Goal: Find specific page/section: Find specific page/section

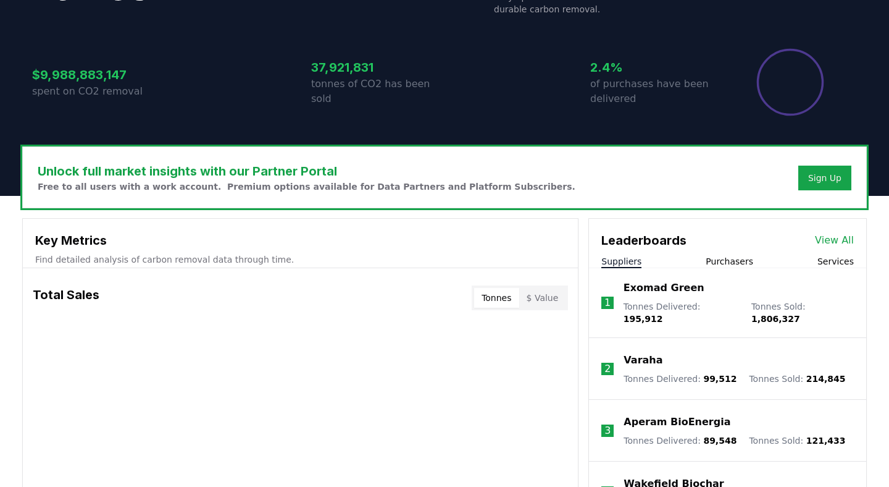
scroll to position [333, 0]
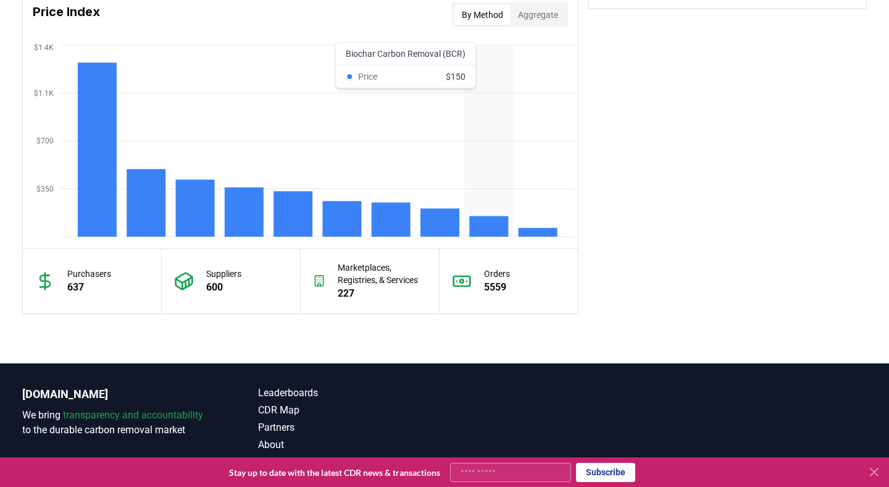
scroll to position [1118, 0]
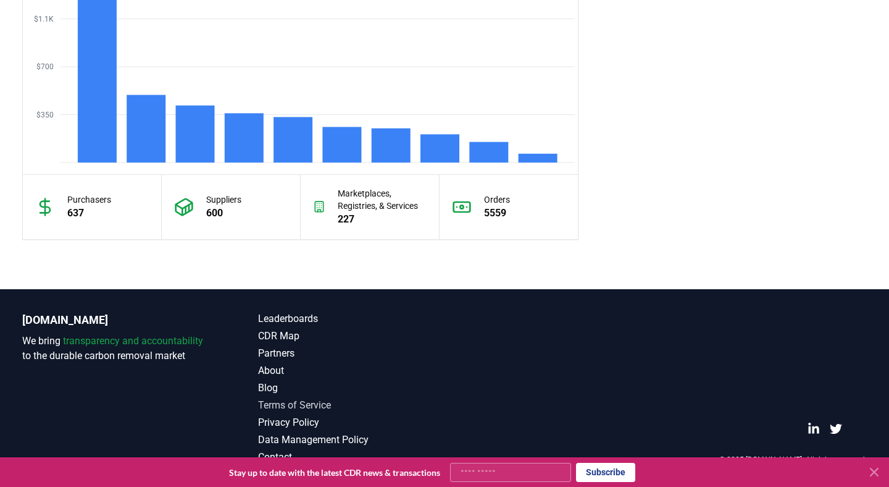
click at [320, 403] on link "Terms of Service" at bounding box center [351, 405] width 186 height 15
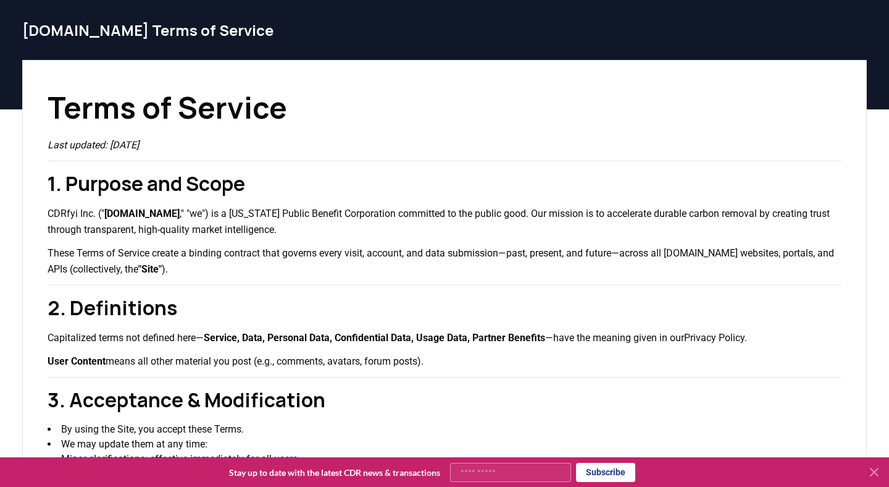
scroll to position [33, 0]
